Goal: Navigation & Orientation: Find specific page/section

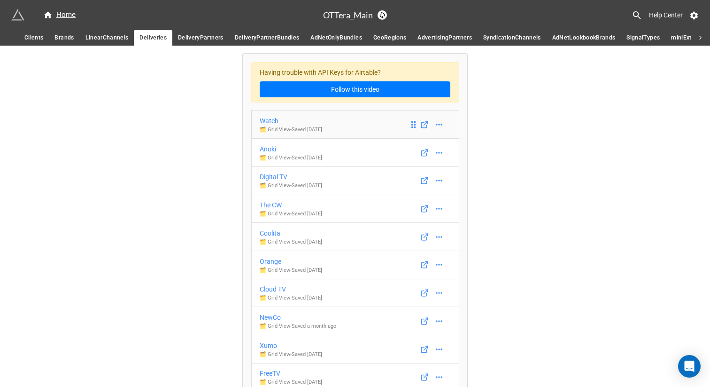
click at [266, 119] on div "Watch" at bounding box center [291, 121] width 62 height 10
click at [266, 151] on div "Anoki" at bounding box center [291, 149] width 62 height 10
click at [268, 178] on div "Digital TV" at bounding box center [291, 176] width 62 height 10
click at [268, 207] on div "The CW" at bounding box center [291, 205] width 62 height 10
click at [268, 233] on div "Coolita" at bounding box center [291, 233] width 62 height 10
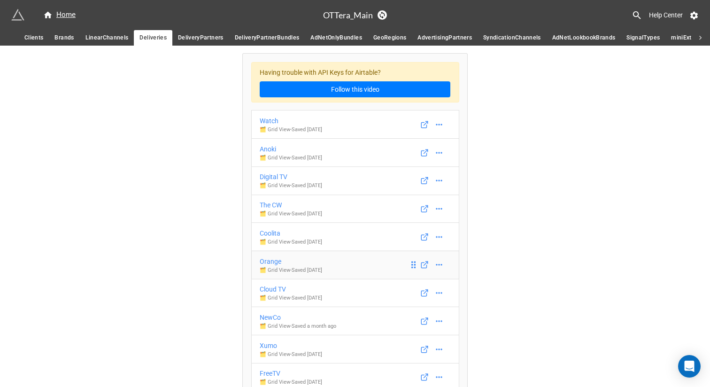
click at [270, 262] on div "Orange" at bounding box center [291, 261] width 62 height 10
click at [272, 287] on div "Cloud TV" at bounding box center [291, 289] width 62 height 10
click at [272, 316] on div "NewCo" at bounding box center [298, 317] width 77 height 10
click at [271, 345] on div "Xumo" at bounding box center [291, 345] width 62 height 10
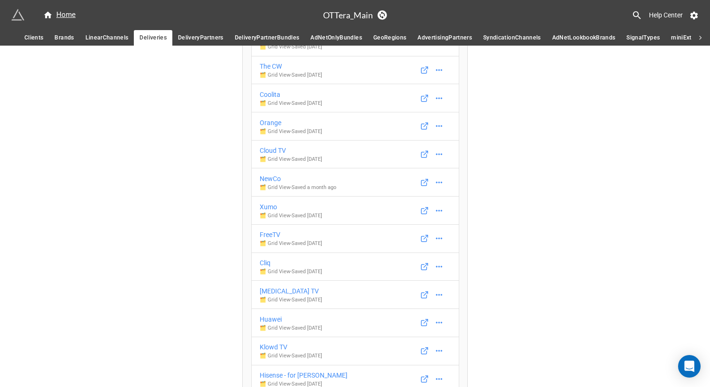
scroll to position [142, 0]
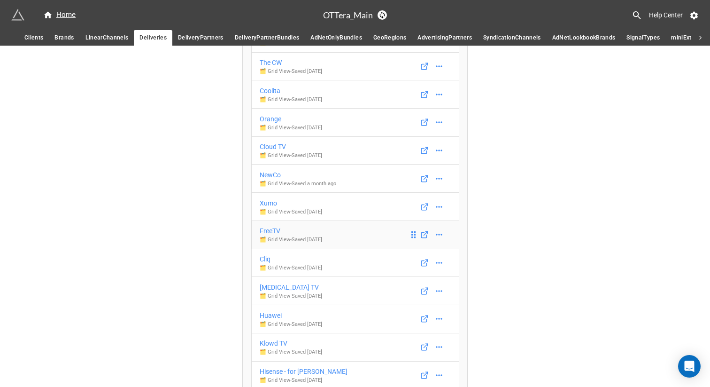
click at [271, 231] on div "FreeTV" at bounding box center [291, 230] width 62 height 10
click at [264, 262] on div "Cliq" at bounding box center [291, 259] width 62 height 10
click at [269, 285] on div "[MEDICAL_DATA] TV" at bounding box center [291, 287] width 62 height 10
click at [269, 314] on div "Huawei" at bounding box center [291, 315] width 62 height 10
click at [270, 342] on div "Klowd TV" at bounding box center [291, 343] width 62 height 10
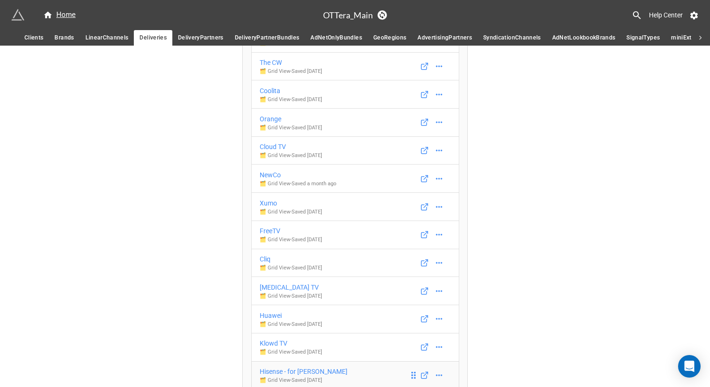
click at [275, 359] on div "Hisense - for [PERSON_NAME]" at bounding box center [304, 371] width 88 height 10
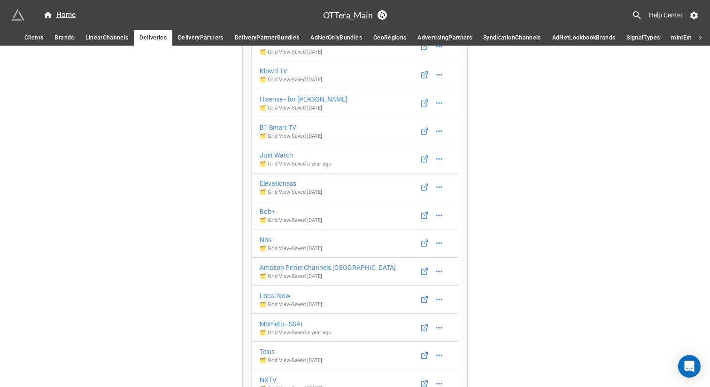
scroll to position [415, 0]
click at [280, 124] on div "B1 Smart TV" at bounding box center [291, 126] width 62 height 10
click at [277, 155] on div "Just Watch" at bounding box center [295, 154] width 71 height 10
click at [275, 180] on div "Elevationsss" at bounding box center [291, 182] width 62 height 10
click at [265, 209] on div "Bolt+" at bounding box center [291, 210] width 62 height 10
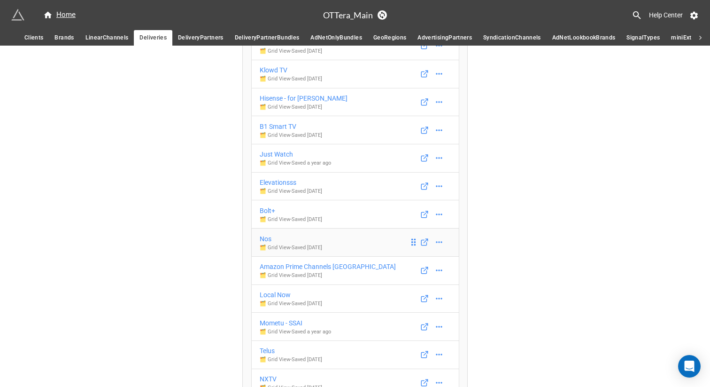
click at [263, 241] on div "Nos" at bounding box center [291, 238] width 62 height 10
click at [272, 267] on div "Amazon Prime Channels [GEOGRAPHIC_DATA]" at bounding box center [328, 266] width 136 height 10
click at [272, 293] on div "Local Now" at bounding box center [291, 294] width 62 height 10
click at [274, 321] on div "Mometu - SSAI" at bounding box center [295, 323] width 71 height 10
click at [265, 350] on div "Telus" at bounding box center [291, 350] width 62 height 10
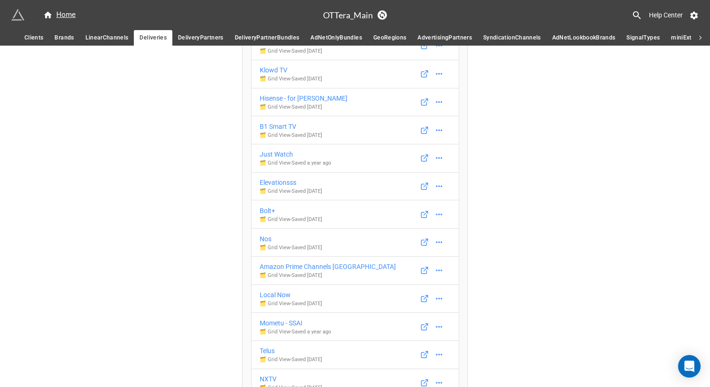
click at [270, 359] on div "NXTV" at bounding box center [291, 378] width 62 height 10
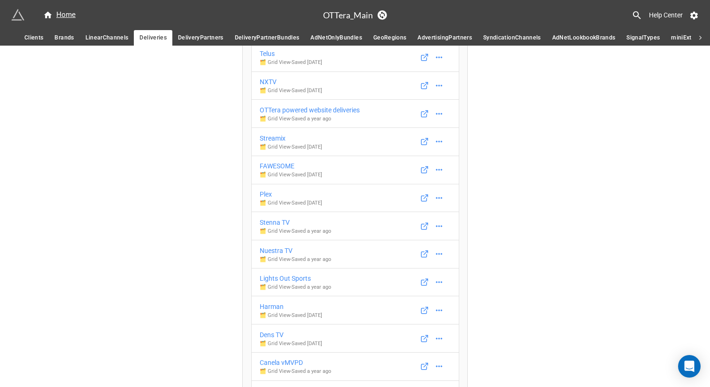
scroll to position [713, 0]
click at [291, 109] on div "OTTera powered website deliveries" at bounding box center [310, 109] width 100 height 10
click at [274, 138] on div "Streamix" at bounding box center [291, 137] width 62 height 10
click at [275, 166] on div "FAWESOME" at bounding box center [291, 165] width 62 height 10
click at [265, 191] on div "Plex" at bounding box center [291, 193] width 62 height 10
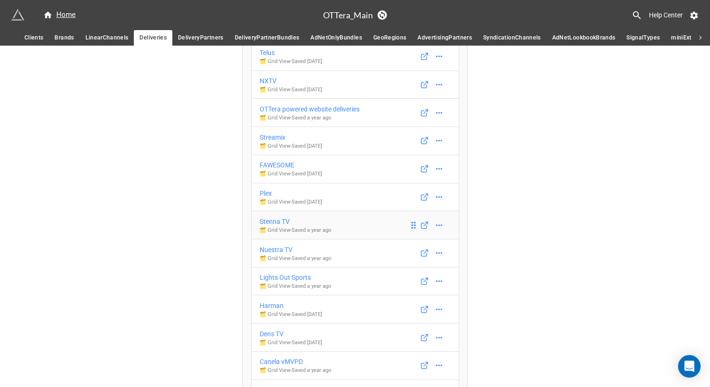
click at [271, 221] on div "Stenna TV" at bounding box center [295, 221] width 71 height 10
click at [273, 251] on div "Nuestra TV" at bounding box center [295, 249] width 71 height 10
click at [275, 275] on div "Lights Out Sports" at bounding box center [295, 277] width 71 height 10
click at [271, 305] on div "Harman" at bounding box center [291, 305] width 62 height 10
click at [271, 334] on div "Dens TV" at bounding box center [291, 333] width 62 height 10
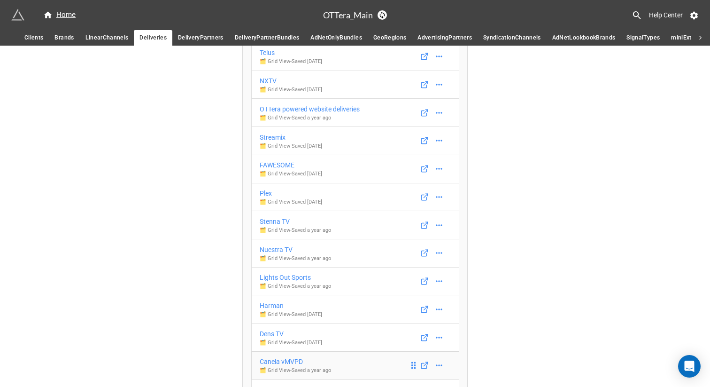
click at [276, 359] on div "Canela vMVPD" at bounding box center [295, 361] width 71 height 10
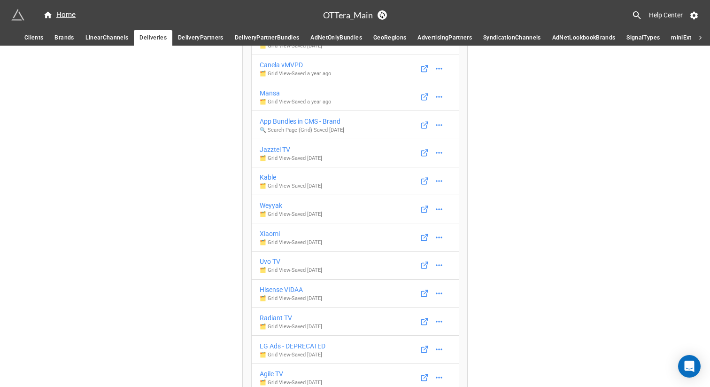
scroll to position [1012, 0]
click at [273, 91] on div "Mansa" at bounding box center [295, 90] width 71 height 10
click at [275, 117] on div "App Bundles in CMS - Brand" at bounding box center [302, 119] width 85 height 10
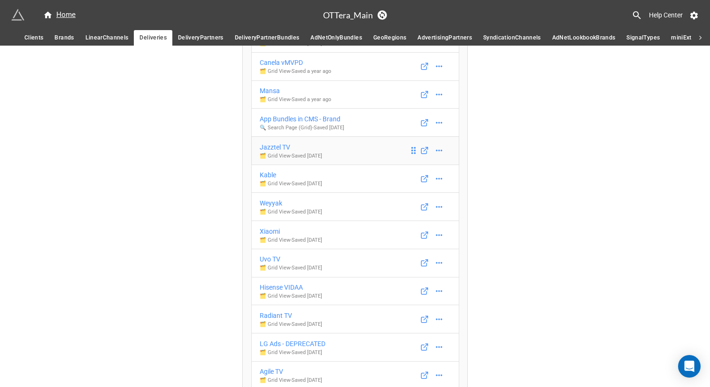
click at [270, 145] on div "Jazztel TV" at bounding box center [291, 147] width 62 height 10
click at [266, 173] on div "Kable" at bounding box center [291, 175] width 62 height 10
click at [268, 202] on div "Weyyak" at bounding box center [291, 203] width 62 height 10
click at [268, 228] on div "Xiaomi" at bounding box center [291, 231] width 62 height 10
click at [268, 257] on div "Uvo TV" at bounding box center [291, 259] width 62 height 10
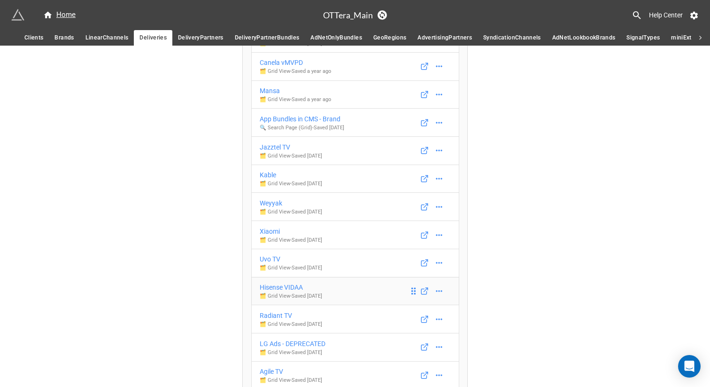
click at [273, 286] on div "Hisense VIDAA" at bounding box center [291, 287] width 62 height 10
click at [275, 316] on div "Radiant TV" at bounding box center [291, 315] width 62 height 10
click at [278, 341] on div "LG Ads - DEPRECATED" at bounding box center [293, 343] width 66 height 10
click at [271, 359] on div "Agile TV" at bounding box center [291, 371] width 62 height 10
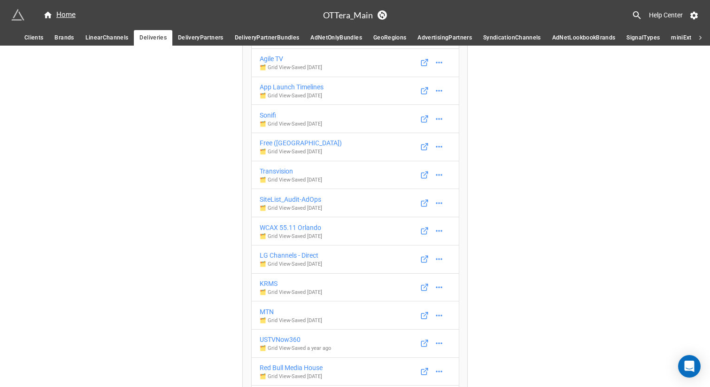
scroll to position [1335, 0]
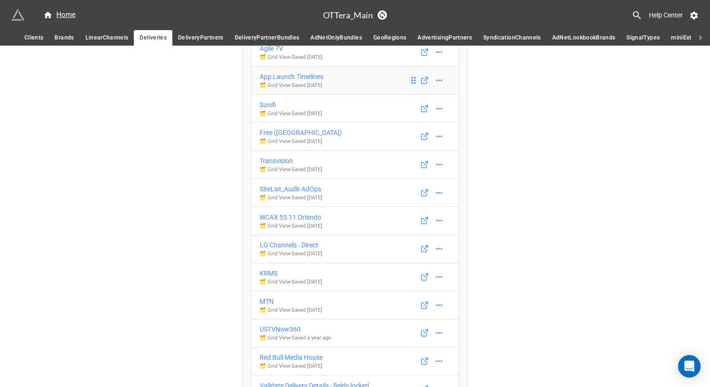
click at [306, 73] on div "App Launch Timelines" at bounding box center [292, 76] width 64 height 10
click at [272, 103] on div "Sonifi" at bounding box center [291, 105] width 62 height 10
click at [271, 132] on div "Free ([GEOGRAPHIC_DATA])" at bounding box center [301, 132] width 82 height 10
click at [270, 162] on div "Transvision" at bounding box center [291, 160] width 62 height 10
click at [273, 189] on div "SiteList_Audit-AdOps" at bounding box center [291, 189] width 62 height 10
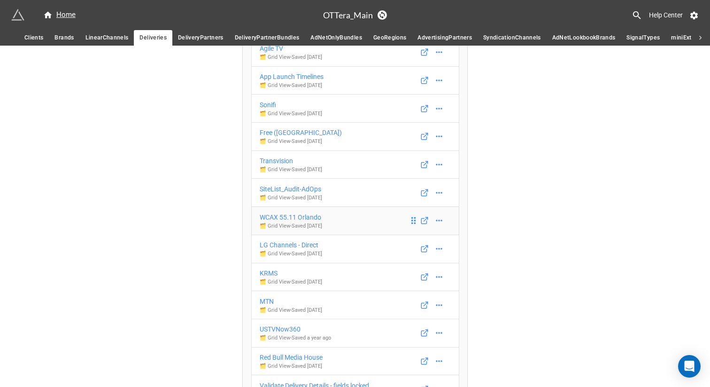
click at [274, 214] on div "WCAX 55.11 Orlando" at bounding box center [291, 217] width 62 height 10
click at [274, 245] on div "LG Channels - Direct" at bounding box center [291, 245] width 62 height 10
click at [269, 271] on div "KRMS" at bounding box center [291, 273] width 62 height 10
click at [268, 298] on div "MTN" at bounding box center [291, 301] width 62 height 10
click at [272, 328] on div "USTVNow360" at bounding box center [295, 329] width 71 height 10
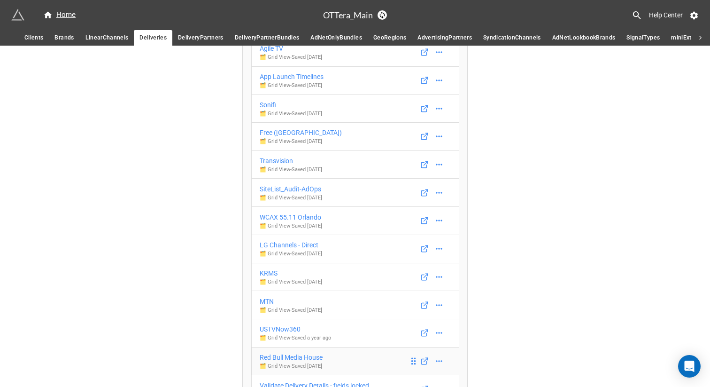
click at [278, 355] on div "Red Bull Media House" at bounding box center [291, 357] width 63 height 10
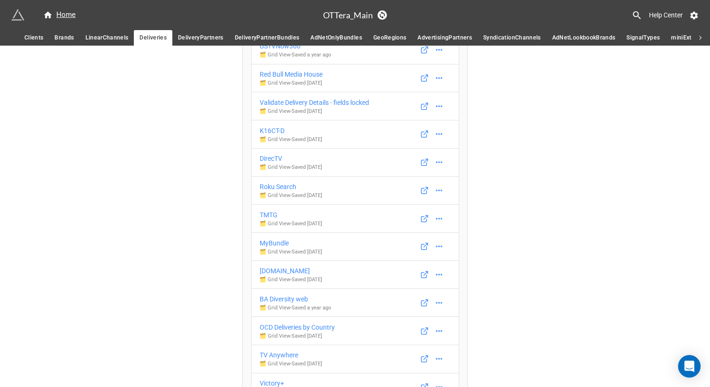
scroll to position [1618, 0]
click at [288, 98] on div "Validate Delivery Details - fields locked" at bounding box center [314, 101] width 109 height 10
click at [270, 126] on div "K16CT-D" at bounding box center [291, 129] width 62 height 10
click at [270, 157] on div "DirecTV" at bounding box center [291, 157] width 62 height 10
click at [274, 186] on div "Roku Search" at bounding box center [291, 185] width 62 height 10
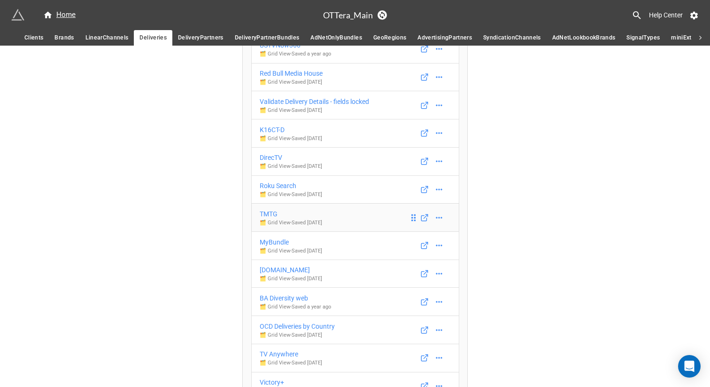
click at [270, 210] on div "TMTG" at bounding box center [291, 214] width 62 height 10
click at [270, 239] on div "MyBundle" at bounding box center [291, 242] width 62 height 10
click at [270, 266] on div "[DOMAIN_NAME]" at bounding box center [291, 269] width 62 height 10
click at [278, 296] on div "BA Diversity web" at bounding box center [295, 298] width 71 height 10
click at [282, 325] on div "OCD Deliveries by Country" at bounding box center [297, 326] width 75 height 10
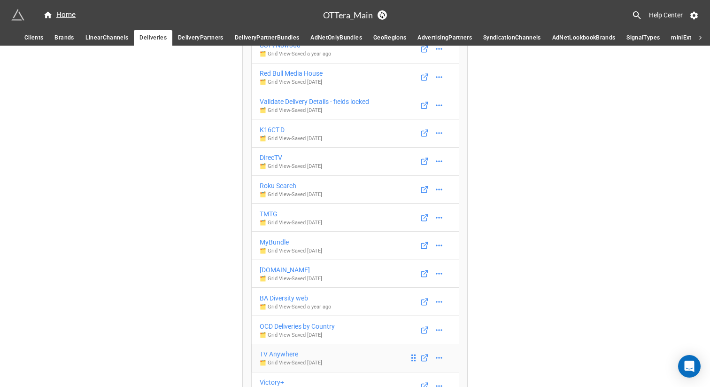
click at [281, 355] on div "TV Anywhere" at bounding box center [291, 354] width 62 height 10
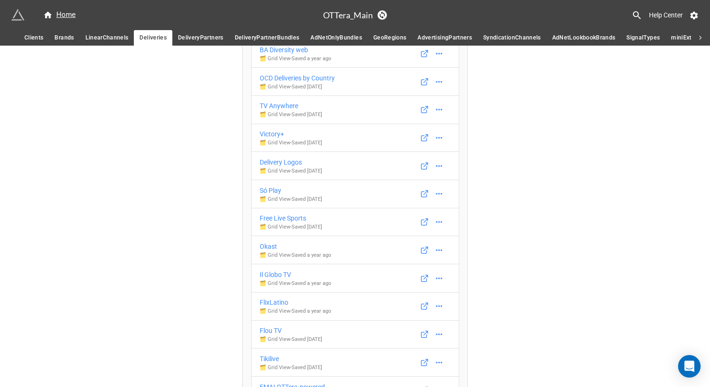
scroll to position [1868, 0]
click at [270, 135] on div "Victory+" at bounding box center [291, 132] width 62 height 10
click at [277, 157] on div "Delivery Logos" at bounding box center [291, 160] width 62 height 10
click at [274, 185] on div "Só Play" at bounding box center [291, 189] width 62 height 10
click at [275, 217] on div "Free Live Sports" at bounding box center [291, 216] width 62 height 10
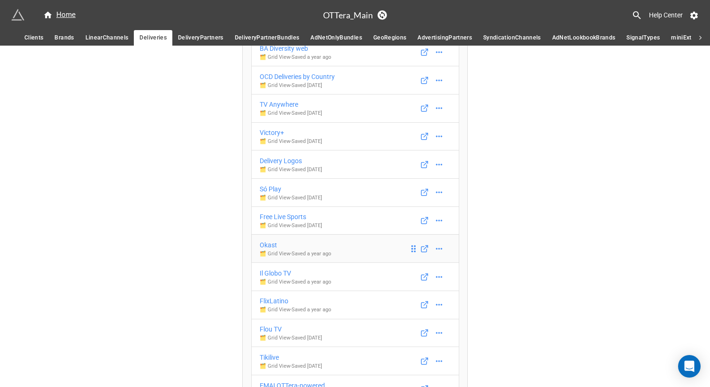
click at [268, 246] on div "Okast" at bounding box center [295, 245] width 71 height 10
click at [271, 274] on div "Il Globo TV" at bounding box center [295, 273] width 71 height 10
click at [272, 300] on div "FlixLatino" at bounding box center [295, 300] width 71 height 10
click at [269, 329] on div "Flou TV" at bounding box center [291, 329] width 62 height 10
click at [269, 356] on div "Tikilive" at bounding box center [291, 357] width 62 height 10
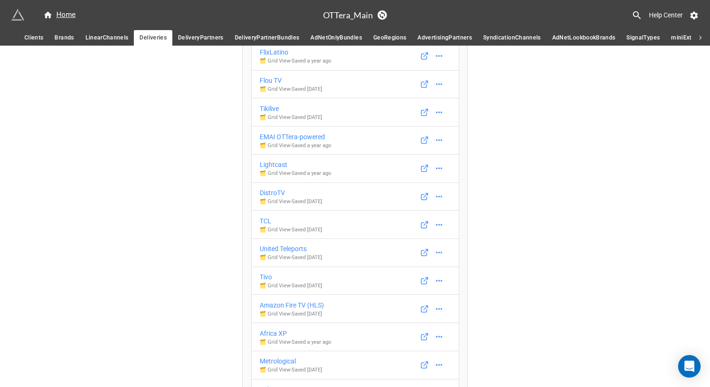
scroll to position [2120, 0]
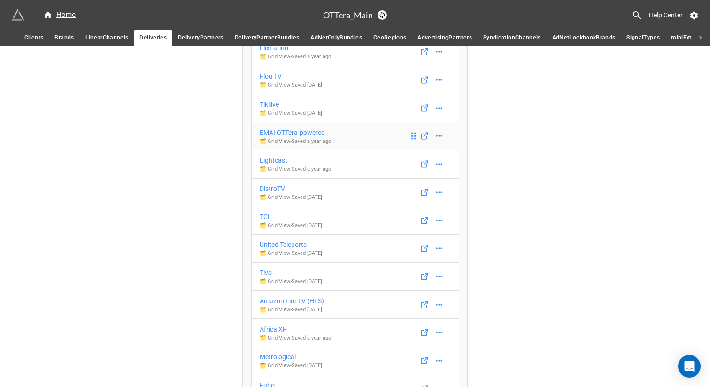
click at [279, 130] on div "EMAI OTTera-powered" at bounding box center [295, 132] width 71 height 10
click at [274, 160] on div "Lightcast" at bounding box center [295, 160] width 71 height 10
click at [273, 187] on div "DistroTV" at bounding box center [291, 188] width 62 height 10
click at [265, 217] on div "TCL" at bounding box center [291, 216] width 62 height 10
click at [272, 241] on div "United Teleports" at bounding box center [291, 244] width 62 height 10
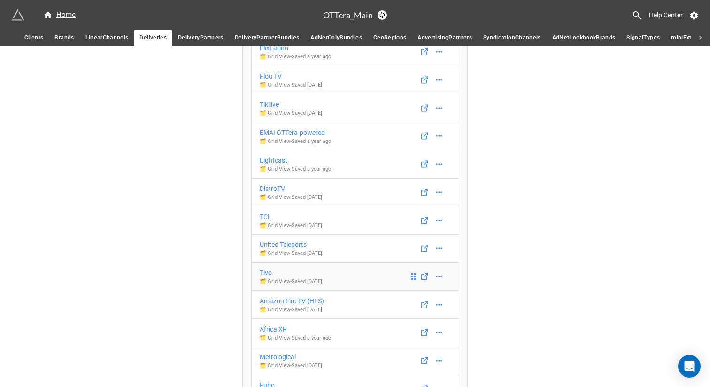
click at [263, 272] on div "Tivo" at bounding box center [291, 272] width 62 height 10
click at [276, 299] on div "Amazon Fire TV (HLS)" at bounding box center [292, 300] width 64 height 10
click at [273, 329] on div "Africa XP" at bounding box center [295, 329] width 71 height 10
click at [277, 356] on div "Metrological" at bounding box center [291, 356] width 62 height 10
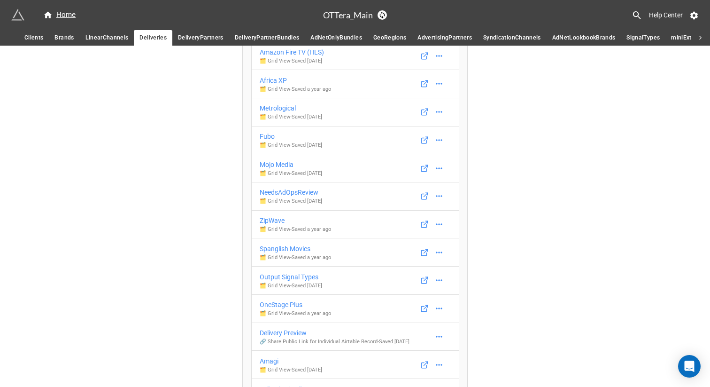
scroll to position [2370, 0]
click at [265, 133] on div "Fubo" at bounding box center [291, 135] width 62 height 10
click at [273, 162] on div "Mojo Media" at bounding box center [291, 163] width 62 height 10
click at [277, 192] on div "NeedsAdOpsReview" at bounding box center [291, 191] width 62 height 10
click at [273, 219] on div "ZipWave" at bounding box center [295, 219] width 71 height 10
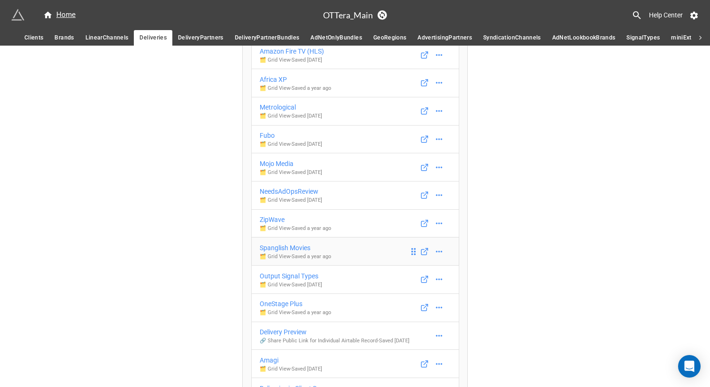
click at [276, 244] on div "Spanglish Movies" at bounding box center [295, 247] width 71 height 10
click at [279, 271] on div "Output Signal Types" at bounding box center [291, 276] width 62 height 10
click at [279, 302] on div "OneStage Plus" at bounding box center [295, 303] width 71 height 10
click at [280, 330] on div "Delivery Preview" at bounding box center [335, 331] width 150 height 10
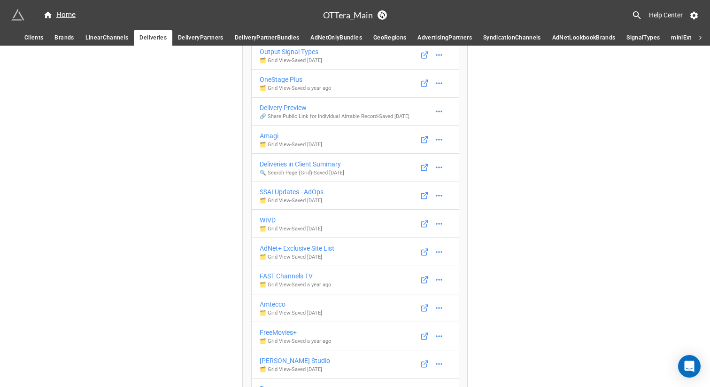
scroll to position [2600, 0]
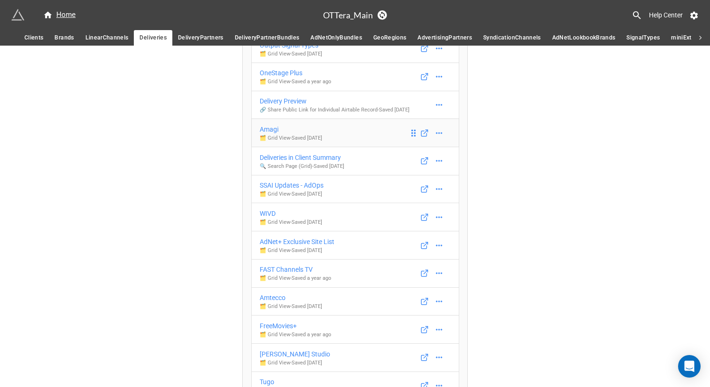
click at [267, 134] on div "Amagi" at bounding box center [291, 129] width 62 height 10
click at [275, 161] on div "Deliveries in Client Summary" at bounding box center [302, 157] width 85 height 10
click at [275, 190] on div "SSAI Updates - AdOps" at bounding box center [292, 185] width 64 height 10
click at [268, 218] on div "WIVD" at bounding box center [291, 213] width 62 height 10
click at [272, 247] on div "AdNet+ Exclusive Site List" at bounding box center [297, 241] width 75 height 10
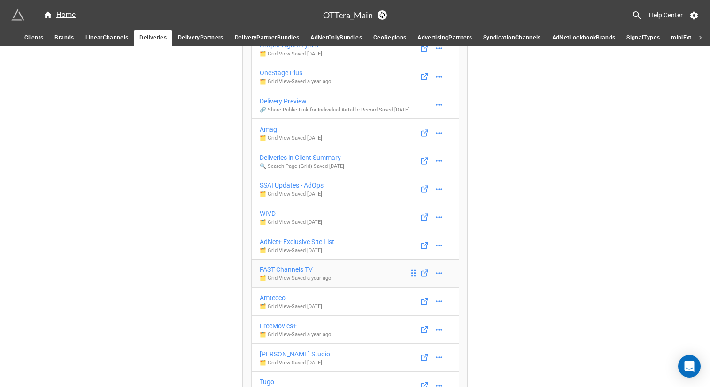
click at [273, 274] on div "FAST Channels TV" at bounding box center [295, 269] width 71 height 10
click at [273, 303] on div "Amtecco" at bounding box center [291, 297] width 62 height 10
click at [274, 328] on div "FreeMovies+" at bounding box center [295, 325] width 71 height 10
click at [275, 358] on div "[PERSON_NAME] Studio" at bounding box center [295, 354] width 70 height 10
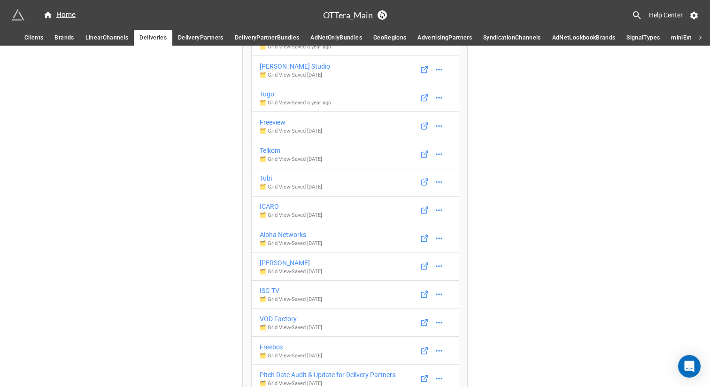
scroll to position [2889, 0]
click at [265, 98] on div "Tugo" at bounding box center [295, 93] width 71 height 10
click at [270, 126] on div "Freeview" at bounding box center [291, 121] width 62 height 10
click at [270, 154] on div "Telkom" at bounding box center [291, 149] width 62 height 10
click at [265, 181] on div "Tubi" at bounding box center [291, 177] width 62 height 10
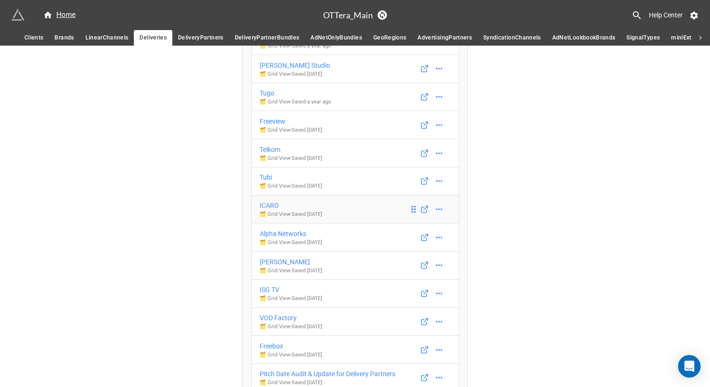
click at [267, 209] on div "ICARO" at bounding box center [291, 205] width 62 height 10
click at [272, 239] on div "Alpha Networks" at bounding box center [291, 233] width 62 height 10
click at [265, 267] on div "[PERSON_NAME]" at bounding box center [291, 261] width 62 height 10
drag, startPoint x: 268, startPoint y: 297, endPoint x: 270, endPoint y: 312, distance: 15.6
click at [268, 295] on div "ISG TV" at bounding box center [291, 289] width 62 height 10
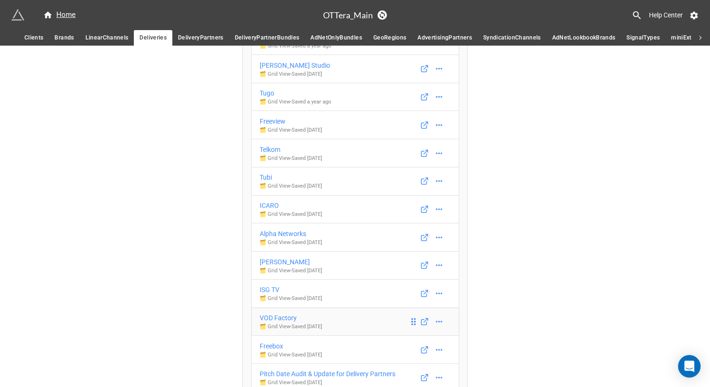
click at [271, 322] on div "VOD Factory" at bounding box center [291, 317] width 62 height 10
click at [270, 350] on div "Freebox" at bounding box center [291, 346] width 62 height 10
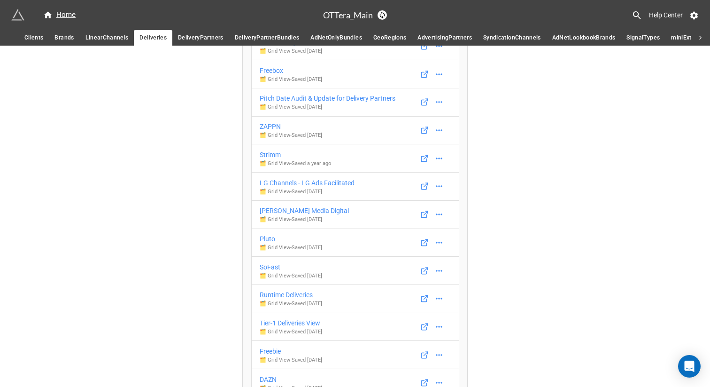
scroll to position [3166, 0]
click at [272, 102] on div "Pitch Date Audit & Update for Delivery Partners" at bounding box center [328, 97] width 136 height 10
click at [269, 130] on div "ZAPPN" at bounding box center [291, 125] width 62 height 10
click at [269, 158] on div "Strimm" at bounding box center [295, 153] width 71 height 10
click at [272, 186] on div "LG Channels - LG Ads Facilitated" at bounding box center [307, 181] width 95 height 10
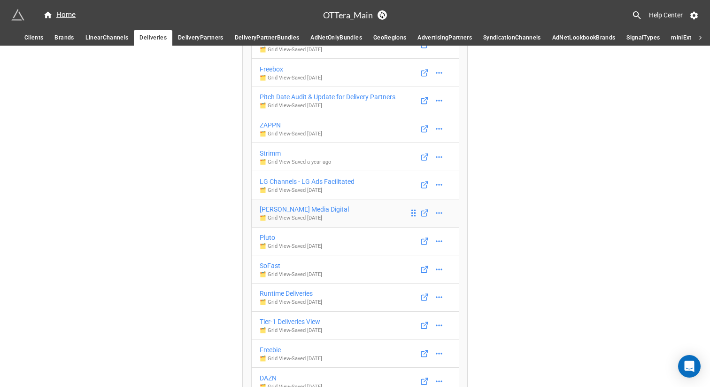
click at [273, 213] on div "[PERSON_NAME] Media Digital" at bounding box center [304, 209] width 89 height 10
click at [264, 241] on div "Pluto" at bounding box center [291, 237] width 62 height 10
click at [266, 271] on div "SoFast" at bounding box center [291, 265] width 62 height 10
click at [273, 298] on div "Runtime Deliveries" at bounding box center [291, 293] width 62 height 10
click at [276, 325] on div "Tier-1 Deliveries View" at bounding box center [291, 321] width 62 height 10
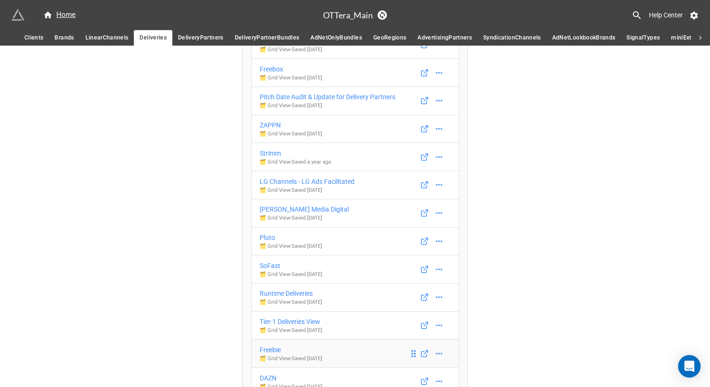
click at [270, 355] on div "Freebie" at bounding box center [291, 349] width 62 height 10
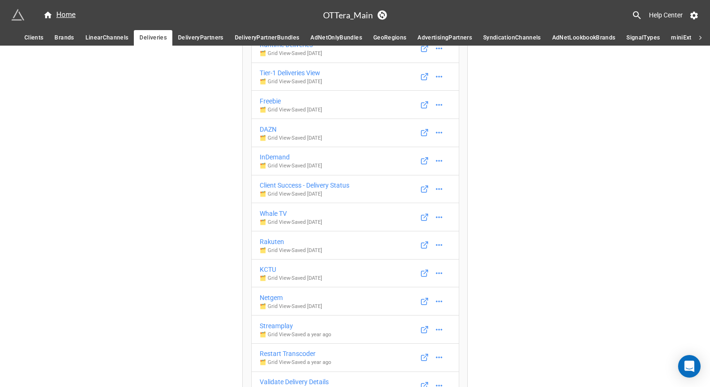
scroll to position [3415, 0]
click at [264, 133] on div "DAZN" at bounding box center [291, 128] width 62 height 10
click at [268, 159] on div "InDemand" at bounding box center [291, 155] width 62 height 10
click at [273, 189] on div "Client Success - Delivery Status" at bounding box center [305, 184] width 90 height 10
click at [273, 217] on div "Whale TV" at bounding box center [291, 212] width 62 height 10
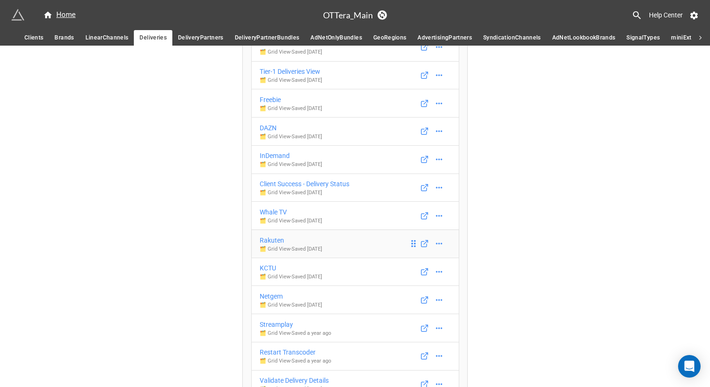
click at [273, 245] on div "Rakuten" at bounding box center [291, 240] width 62 height 10
click at [269, 273] on div "KCTU" at bounding box center [291, 268] width 62 height 10
click at [270, 301] on div "Netgem" at bounding box center [291, 296] width 62 height 10
click at [274, 329] on div "Streamplay" at bounding box center [295, 324] width 71 height 10
click at [277, 357] on div "Restart Transcoder" at bounding box center [295, 352] width 71 height 10
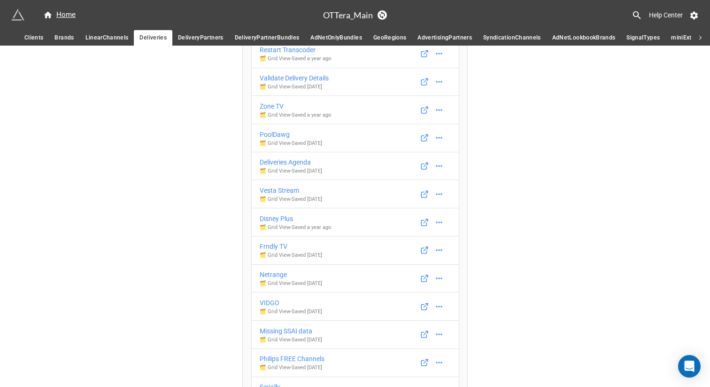
scroll to position [3722, 0]
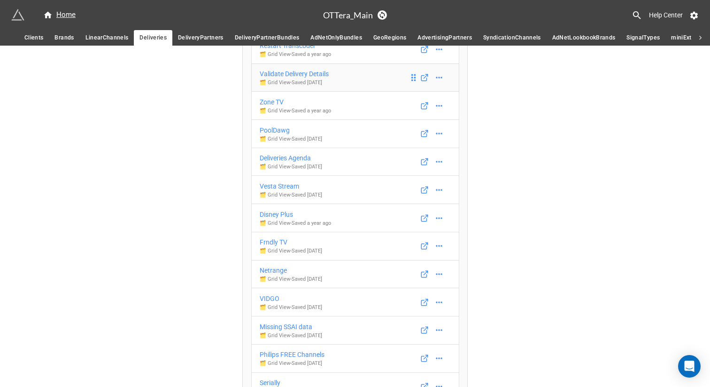
click at [294, 79] on div "Validate Delivery Details" at bounding box center [294, 74] width 69 height 10
click at [275, 107] on div "Zone TV" at bounding box center [295, 102] width 71 height 10
click at [274, 135] on div "PoolDawg" at bounding box center [291, 130] width 62 height 10
click at [274, 163] on div "Deliveries Agenda" at bounding box center [291, 158] width 62 height 10
click at [275, 191] on div "Vesta Stream" at bounding box center [291, 186] width 62 height 10
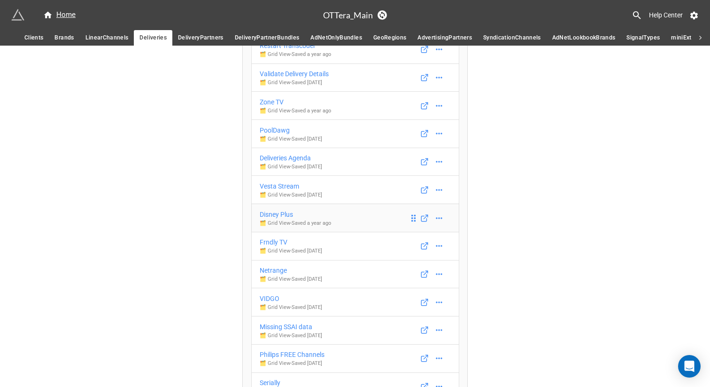
click at [275, 219] on div "Disney Plus" at bounding box center [295, 214] width 71 height 10
click at [273, 247] on div "Frndly TV" at bounding box center [291, 242] width 62 height 10
click at [273, 275] on div "Netrange" at bounding box center [291, 270] width 62 height 10
click at [271, 303] on div "VIDGO" at bounding box center [291, 298] width 62 height 10
click at [275, 330] on div "Missing SSAI data" at bounding box center [291, 326] width 62 height 10
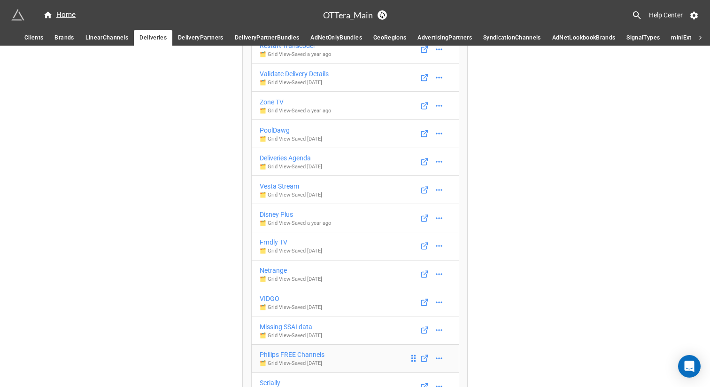
click at [279, 359] on div "Philips FREE Channels" at bounding box center [292, 354] width 65 height 10
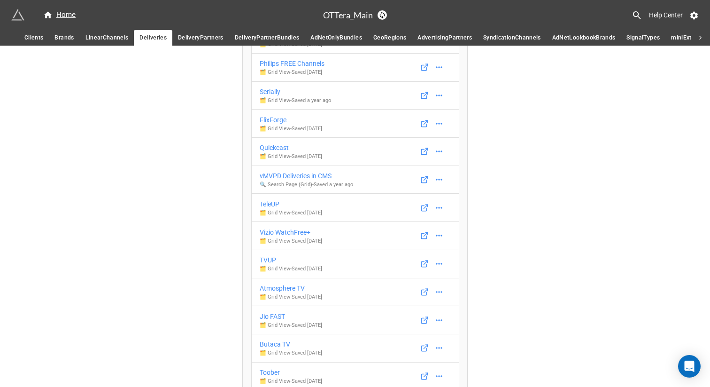
scroll to position [4026, 0]
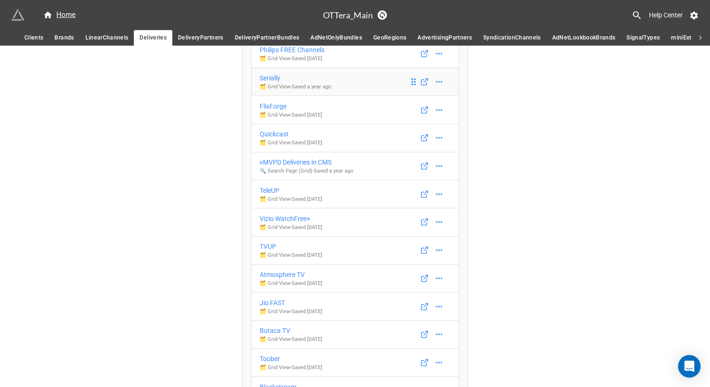
click at [277, 83] on div "Serially" at bounding box center [295, 78] width 71 height 10
click at [273, 110] on div "FlixForge" at bounding box center [291, 106] width 62 height 10
click at [273, 139] on div "Quickcast" at bounding box center [291, 134] width 62 height 10
click at [278, 167] on div "vMVPD Deliveries in CMS" at bounding box center [306, 162] width 93 height 10
click at [271, 195] on div "TeleUP" at bounding box center [291, 190] width 62 height 10
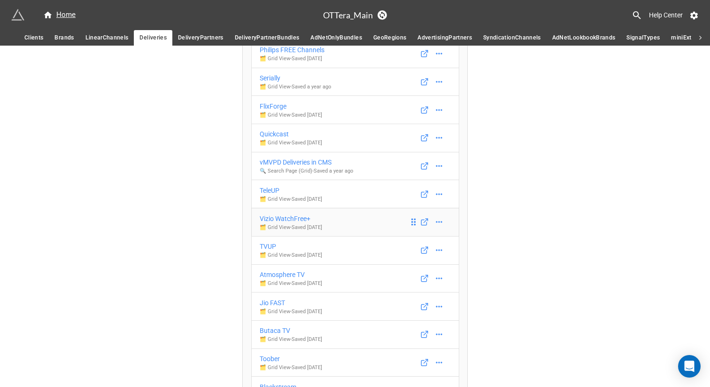
click at [271, 224] on div "Vizio WatchFree+" at bounding box center [291, 218] width 62 height 10
click at [267, 251] on div "TVUP" at bounding box center [291, 246] width 62 height 10
click at [272, 279] on div "Atmosphere TV" at bounding box center [291, 274] width 62 height 10
click at [272, 307] on div "Jio FAST" at bounding box center [291, 302] width 62 height 10
click at [274, 335] on div "Butaca TV" at bounding box center [291, 330] width 62 height 10
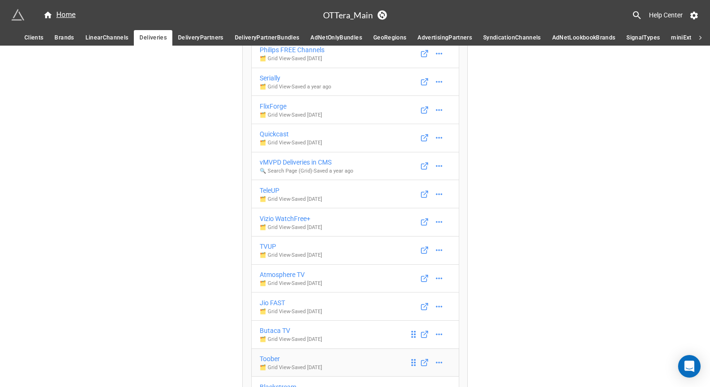
click at [271, 359] on div "Toober" at bounding box center [291, 358] width 62 height 10
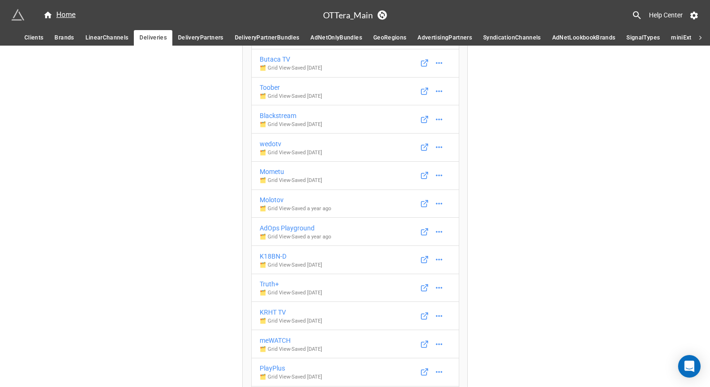
scroll to position [4298, 0]
click at [286, 120] on div "Blackstream" at bounding box center [291, 114] width 62 height 10
click at [272, 148] on div "wedotv" at bounding box center [291, 143] width 62 height 10
click at [273, 176] on div "Mometu" at bounding box center [291, 170] width 62 height 10
click at [271, 204] on div "Molotov" at bounding box center [295, 199] width 71 height 10
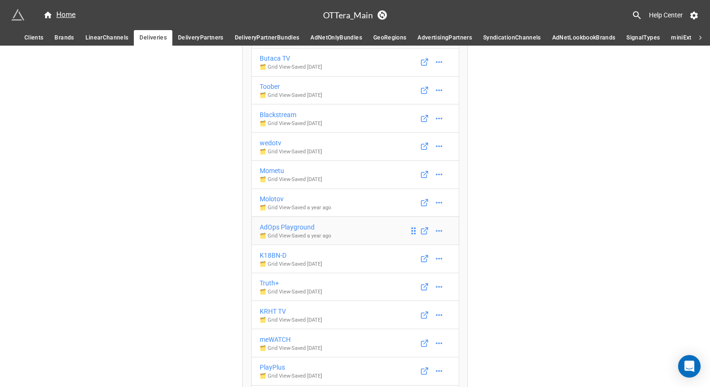
click at [273, 232] on div "AdOps Playground" at bounding box center [295, 227] width 71 height 10
click at [272, 260] on div "K18BN-D" at bounding box center [291, 255] width 62 height 10
click at [270, 287] on div "Truth+" at bounding box center [291, 283] width 62 height 10
click at [271, 316] on div "KRHT TV" at bounding box center [291, 311] width 62 height 10
click at [272, 344] on div "meWATCH" at bounding box center [291, 339] width 62 height 10
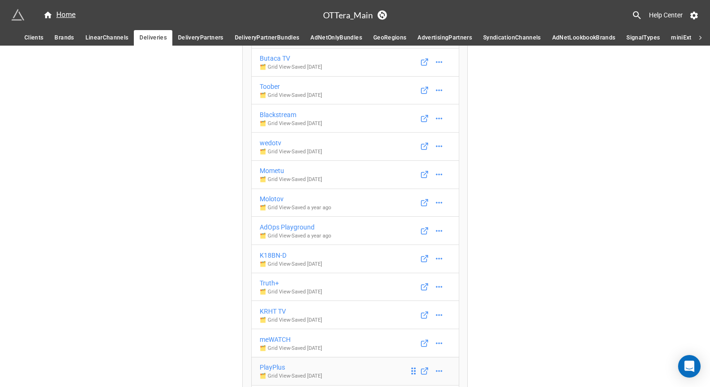
click at [272, 359] on div "PlayPlus" at bounding box center [291, 367] width 62 height 10
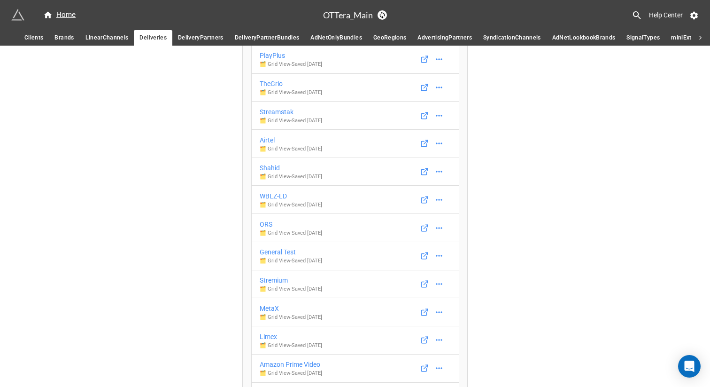
scroll to position [4612, 0]
click at [268, 84] on div "TheGrio" at bounding box center [291, 81] width 62 height 10
click at [274, 113] on div "Streamstak" at bounding box center [291, 109] width 62 height 10
click at [268, 143] on div "Airtel" at bounding box center [291, 137] width 62 height 10
click at [270, 169] on div "Shahid" at bounding box center [291, 165] width 62 height 10
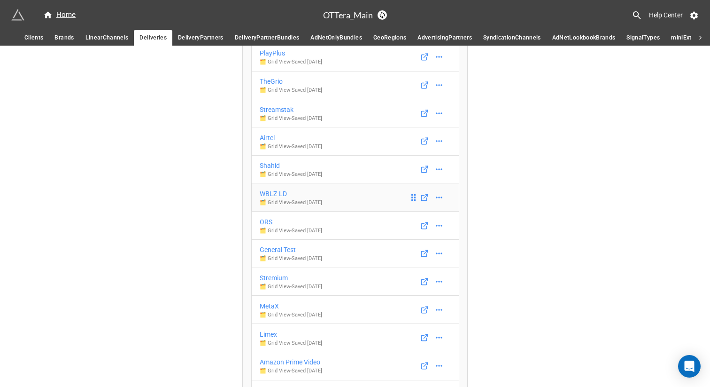
click at [270, 199] on div "WBLZ-LD" at bounding box center [291, 193] width 62 height 10
click at [267, 225] on div "ORS" at bounding box center [291, 222] width 62 height 10
click at [270, 253] on div "General Test" at bounding box center [291, 249] width 62 height 10
click at [270, 283] on div "Stremium" at bounding box center [291, 277] width 62 height 10
click at [269, 311] on div "MetaX" at bounding box center [291, 306] width 62 height 10
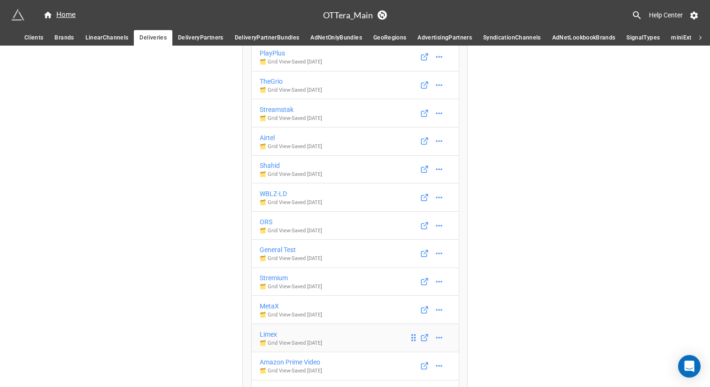
click at [270, 339] on div "Limex" at bounding box center [291, 334] width 62 height 10
click at [275, 359] on div "Amazon Prime Video" at bounding box center [291, 362] width 62 height 10
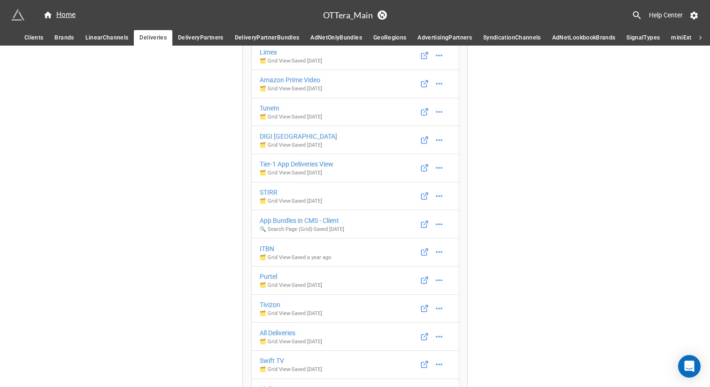
scroll to position [4896, 0]
click at [271, 111] on div "TuneIn" at bounding box center [291, 106] width 62 height 10
click at [272, 138] on div "DIGI [GEOGRAPHIC_DATA]" at bounding box center [299, 134] width 78 height 10
click at [279, 167] on div "Tier-1 App Deliveries View" at bounding box center [297, 162] width 74 height 10
click at [267, 195] on div "STIRR" at bounding box center [291, 190] width 62 height 10
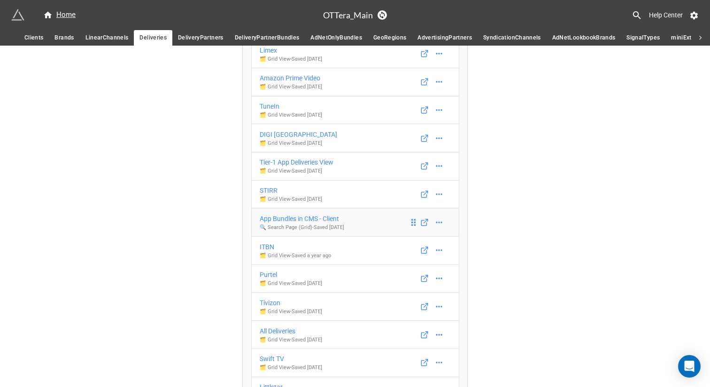
click at [275, 224] on div "App Bundles in CMS - Client" at bounding box center [302, 218] width 85 height 10
click at [267, 251] on div "ITBN" at bounding box center [295, 246] width 71 height 10
click at [268, 279] on div "Purtel" at bounding box center [291, 274] width 62 height 10
click at [269, 308] on div "Tivizon" at bounding box center [291, 302] width 62 height 10
click at [273, 335] on div "All Deliveries" at bounding box center [291, 331] width 62 height 10
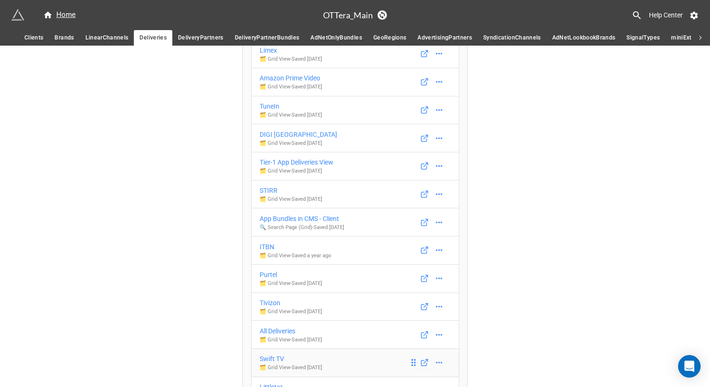
click at [275, 359] on div "Swift TV" at bounding box center [291, 358] width 62 height 10
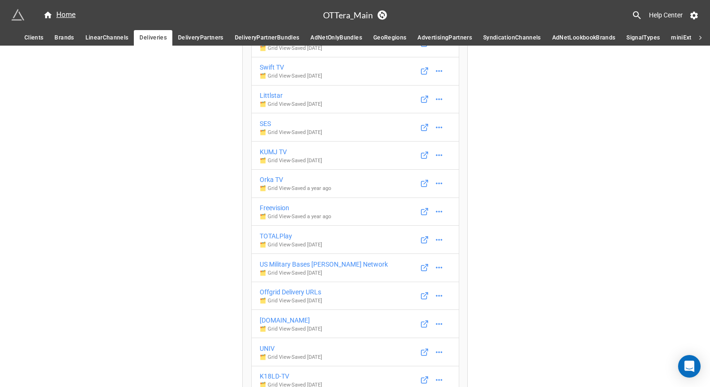
scroll to position [5190, 0]
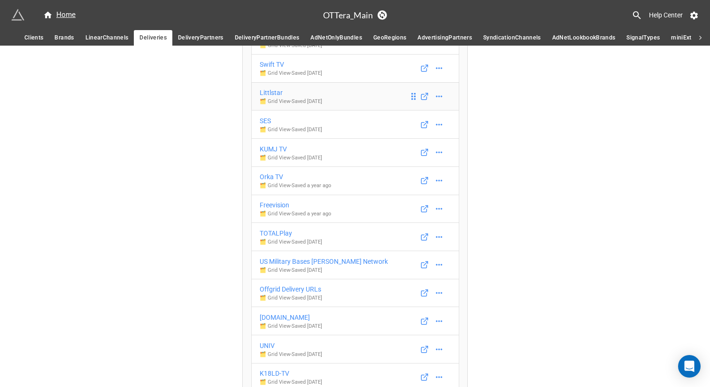
click at [271, 98] on div "Littlstar" at bounding box center [291, 92] width 62 height 10
click at [264, 123] on div "SES" at bounding box center [291, 121] width 62 height 10
click at [268, 152] on div "KUMJ TV" at bounding box center [291, 149] width 62 height 10
click at [270, 181] on div "Orka TV" at bounding box center [295, 176] width 71 height 10
click at [272, 209] on div "Freevision" at bounding box center [295, 205] width 71 height 10
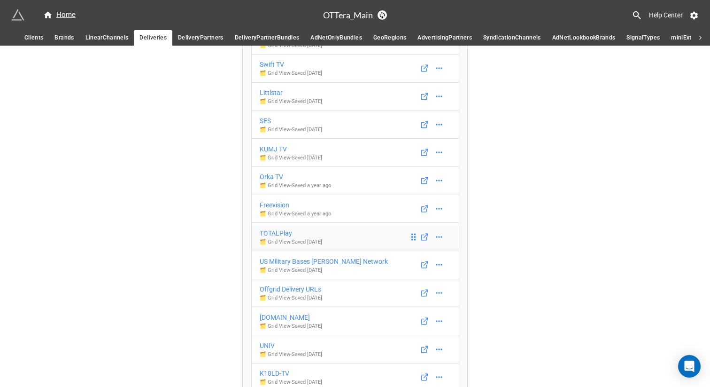
click at [274, 238] on div "TOTALPlay" at bounding box center [291, 233] width 62 height 10
click at [279, 266] on div "US Military Bases [PERSON_NAME] Network" at bounding box center [324, 261] width 128 height 10
click at [278, 294] on div "Offgrid Delivery URLs" at bounding box center [291, 289] width 62 height 10
click at [272, 322] on div "[DOMAIN_NAME]" at bounding box center [291, 317] width 62 height 10
click at [267, 350] on div "UNIV" at bounding box center [291, 345] width 62 height 10
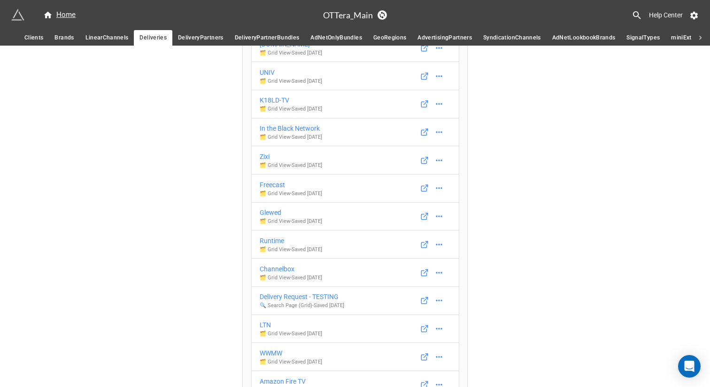
scroll to position [5475, 0]
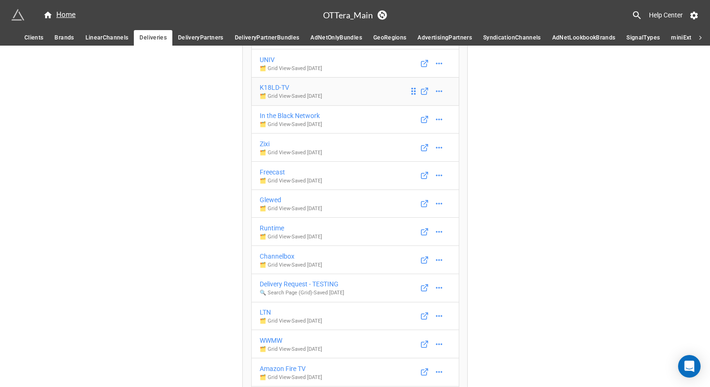
click at [269, 93] on div "K18LD-TV" at bounding box center [291, 87] width 62 height 10
click at [272, 120] on div "In the Black Network" at bounding box center [291, 115] width 62 height 10
click at [264, 147] on div "Zixi" at bounding box center [291, 144] width 62 height 10
click at [269, 177] on div "Freecast" at bounding box center [291, 172] width 62 height 10
click at [269, 205] on div "Glewed" at bounding box center [291, 199] width 62 height 10
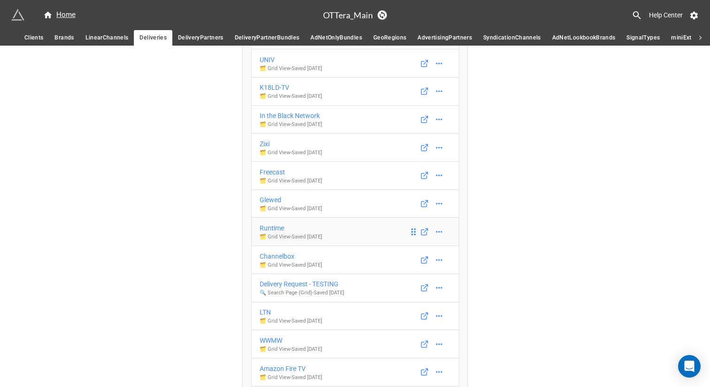
click at [270, 232] on div "Runtime" at bounding box center [291, 228] width 62 height 10
click at [272, 257] on div "Channelbox" at bounding box center [291, 256] width 62 height 10
click at [279, 289] on div "Delivery Request - TESTING" at bounding box center [302, 284] width 85 height 10
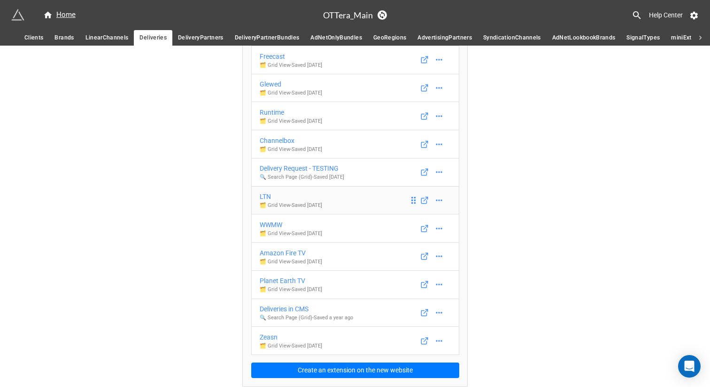
click at [265, 196] on div "LTN" at bounding box center [291, 196] width 62 height 10
click at [271, 225] on div "WWMW" at bounding box center [291, 224] width 62 height 10
click at [276, 252] on div "Amazon Fire TV" at bounding box center [291, 253] width 62 height 10
click at [277, 279] on div "Planet Earth TV" at bounding box center [291, 280] width 62 height 10
click at [277, 309] on div "Deliveries in CMS" at bounding box center [306, 308] width 93 height 10
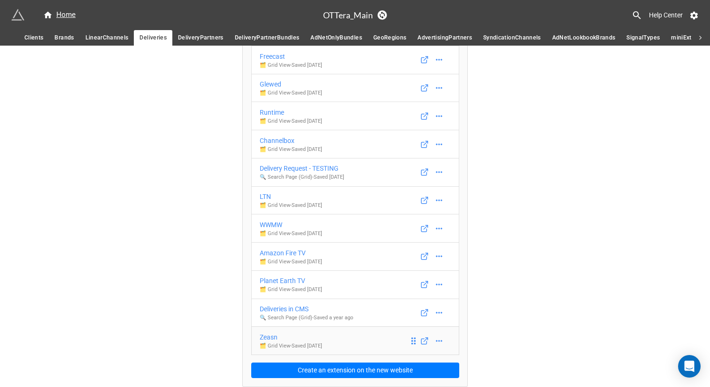
click at [269, 338] on div "Zeasn" at bounding box center [291, 337] width 62 height 10
